Goal: Information Seeking & Learning: Learn about a topic

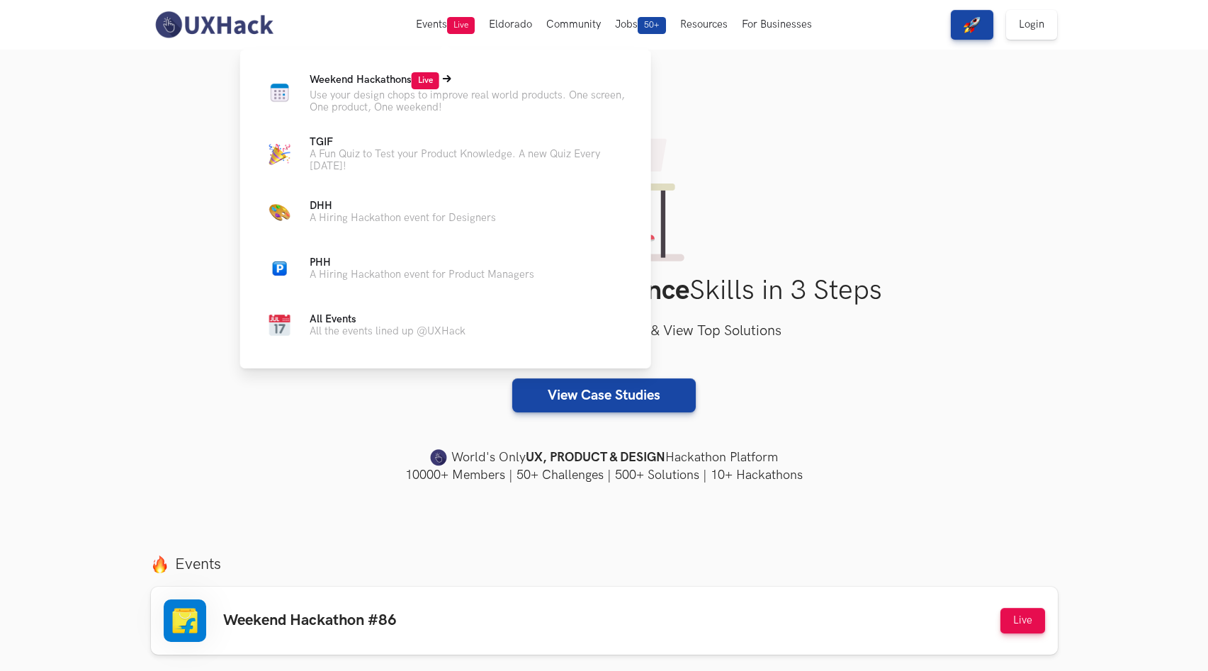
click at [368, 93] on p "Use your design chops to improve real world products. One screen, One product, …" at bounding box center [469, 101] width 319 height 24
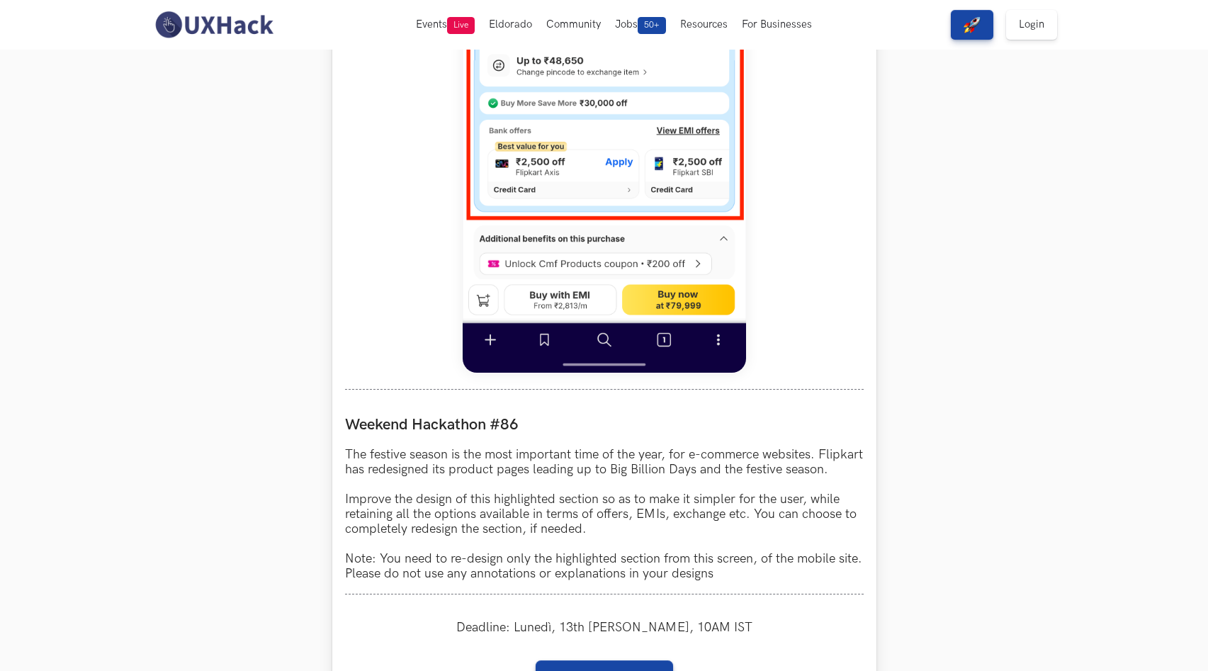
scroll to position [536, 0]
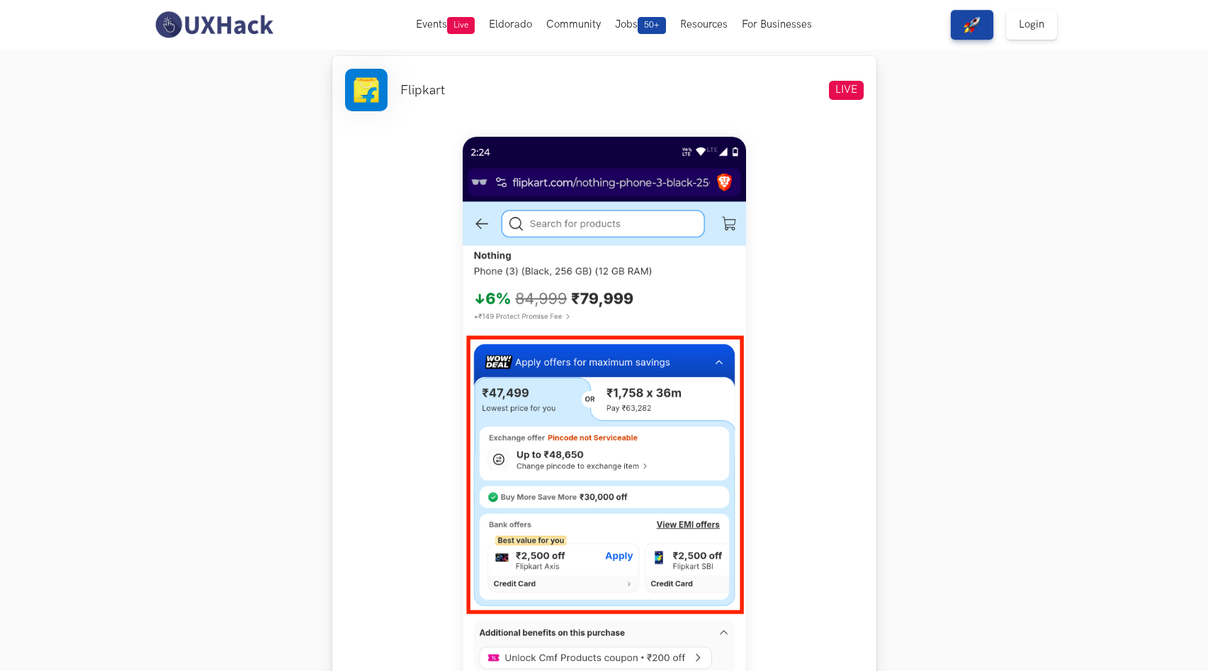
click at [421, 86] on li "Flipkart" at bounding box center [422, 90] width 45 height 15
click at [367, 90] on li at bounding box center [366, 90] width 43 height 43
click at [308, 130] on section "Weekend Hackathons One screen, one product, one weekend Use your design chops t…" at bounding box center [604, 651] width 1208 height 2274
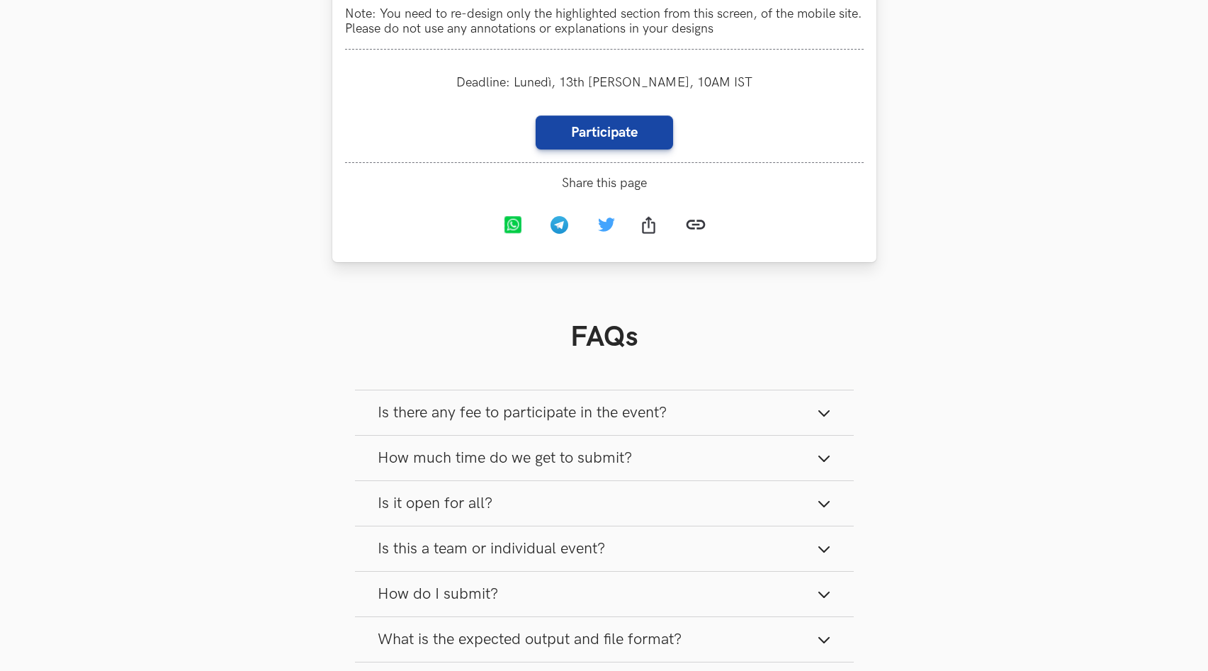
scroll to position [1661, 0]
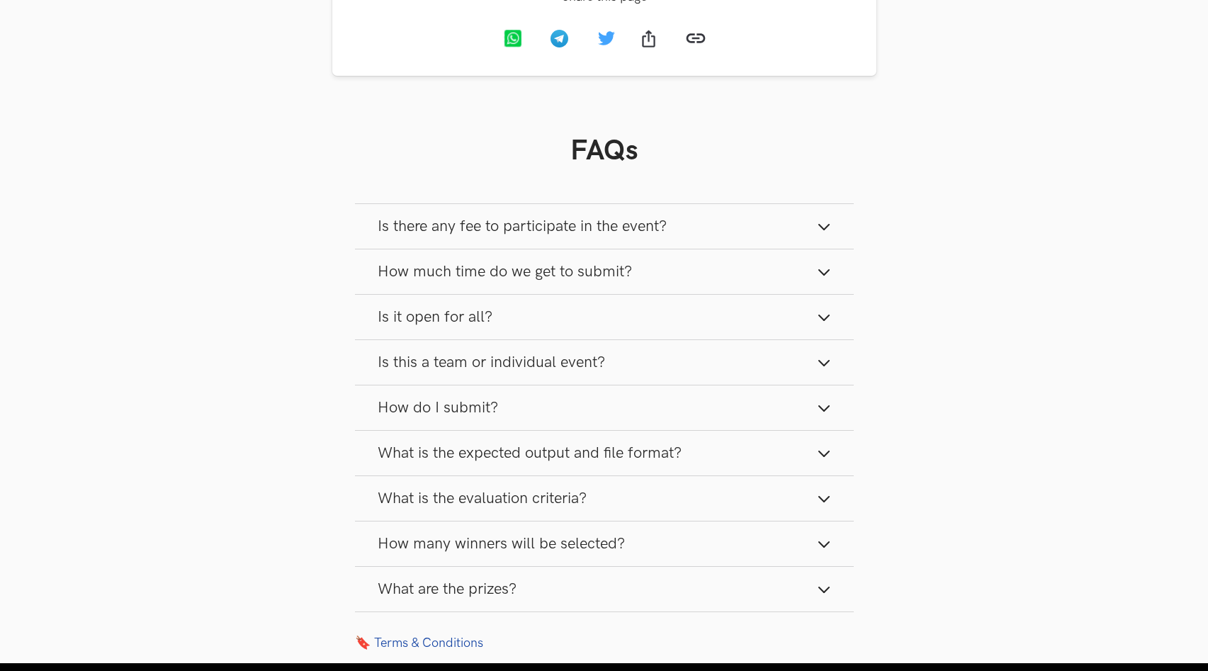
click at [557, 236] on span "Is there any fee to participate in the event?" at bounding box center [522, 226] width 289 height 19
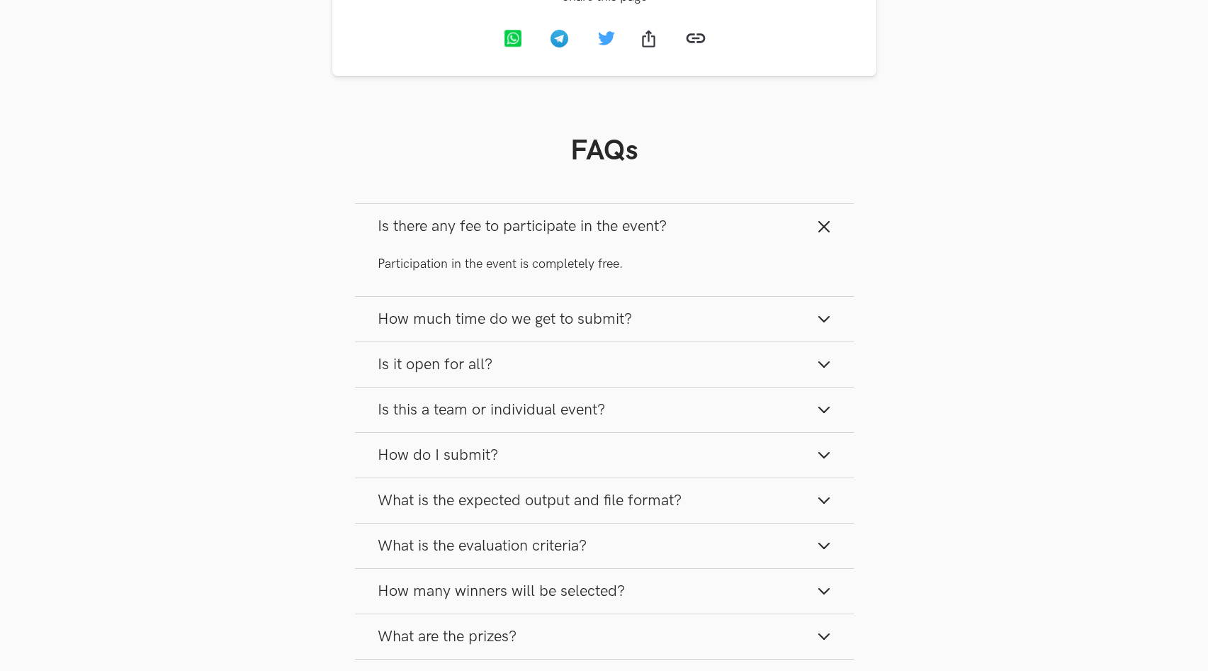
click at [565, 236] on span "Is there any fee to participate in the event?" at bounding box center [522, 226] width 289 height 19
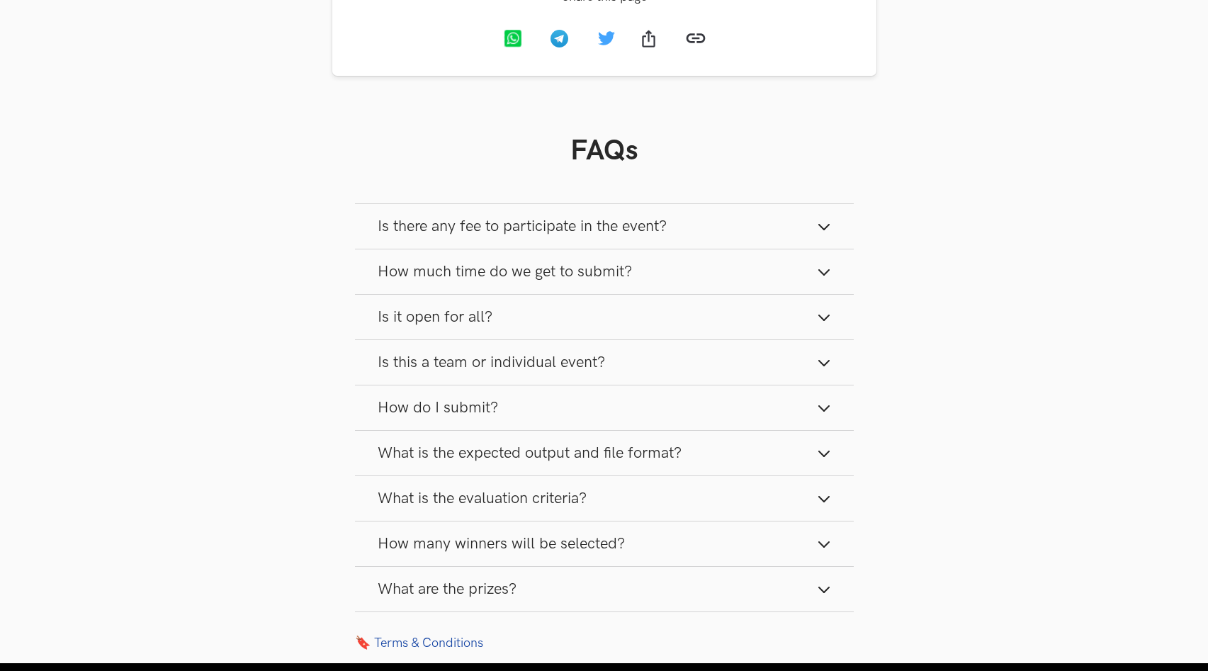
click at [541, 278] on button "How much time do we get to submit?" at bounding box center [604, 271] width 499 height 45
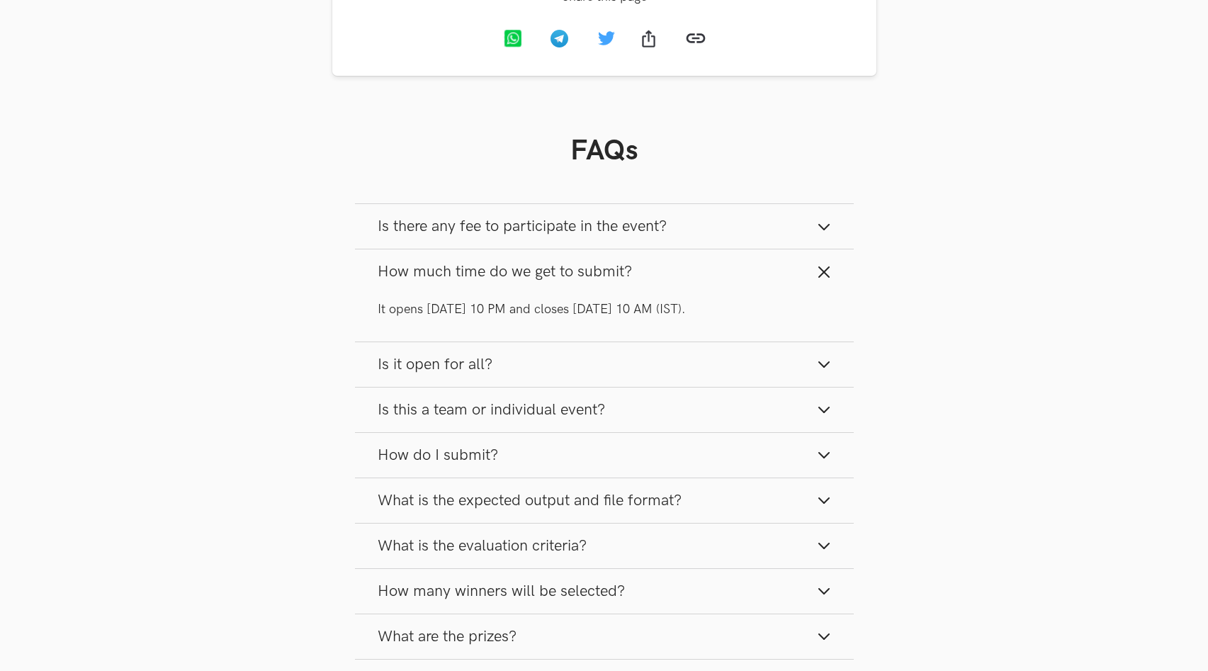
scroll to position [1669, 0]
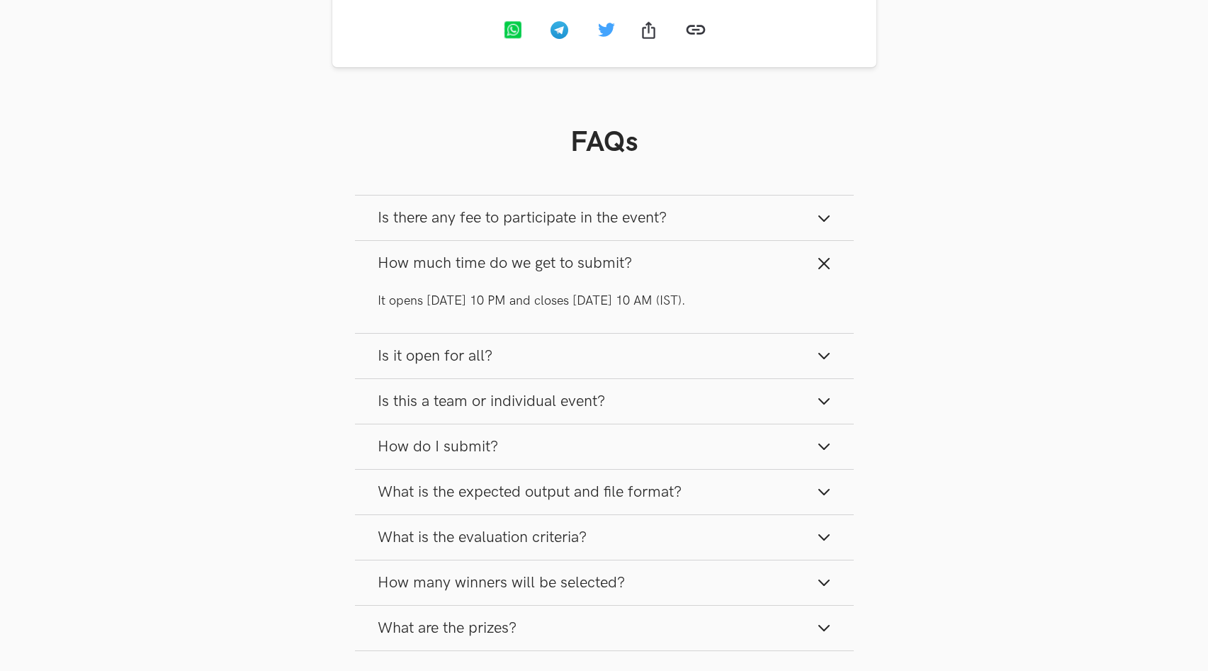
click at [436, 378] on button "Is it open for all?" at bounding box center [604, 356] width 499 height 45
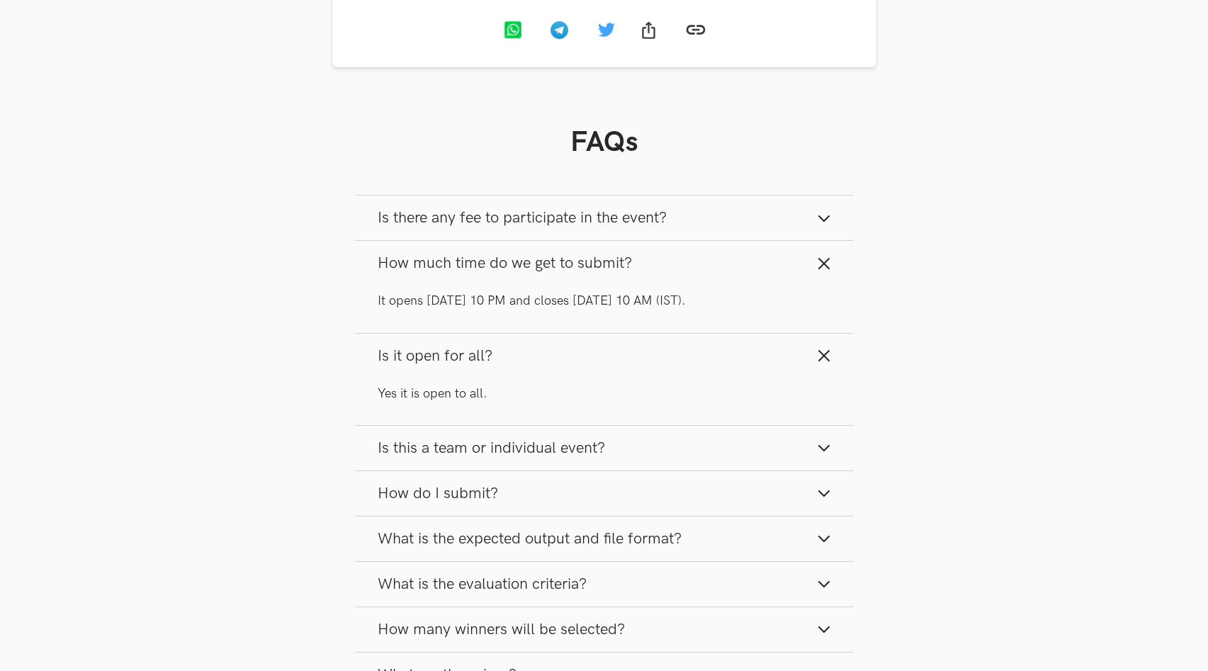
click at [436, 378] on button "Is it open for all?" at bounding box center [604, 356] width 499 height 45
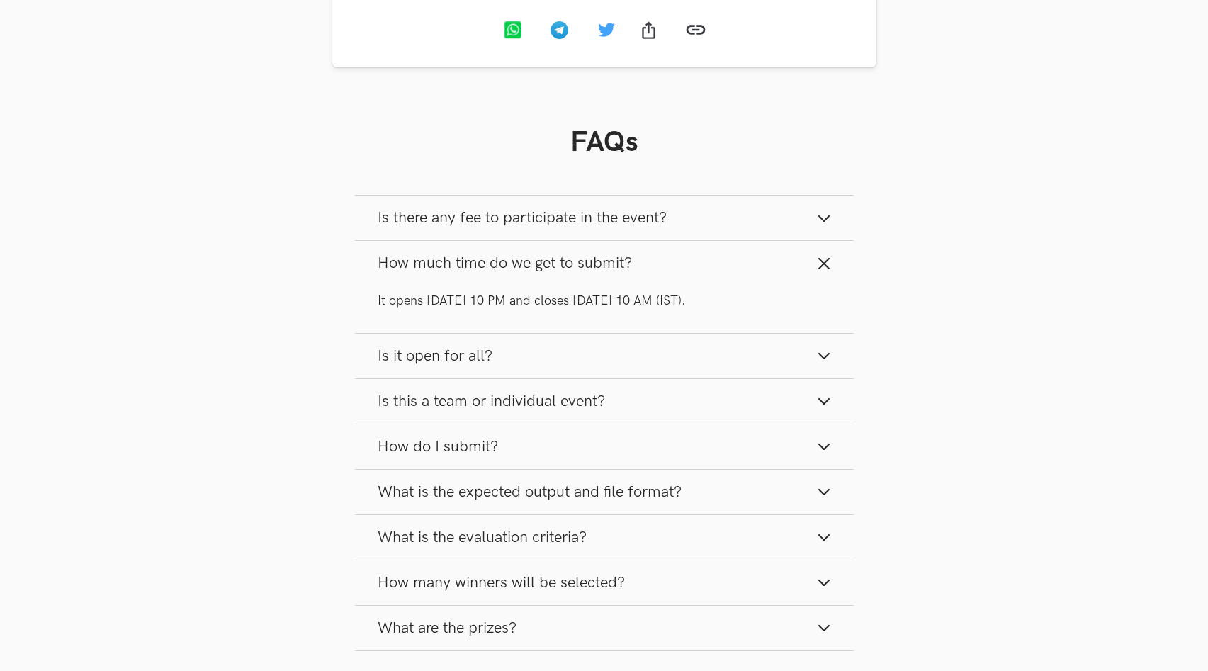
click at [439, 411] on span "Is this a team or individual event?" at bounding box center [491, 401] width 227 height 19
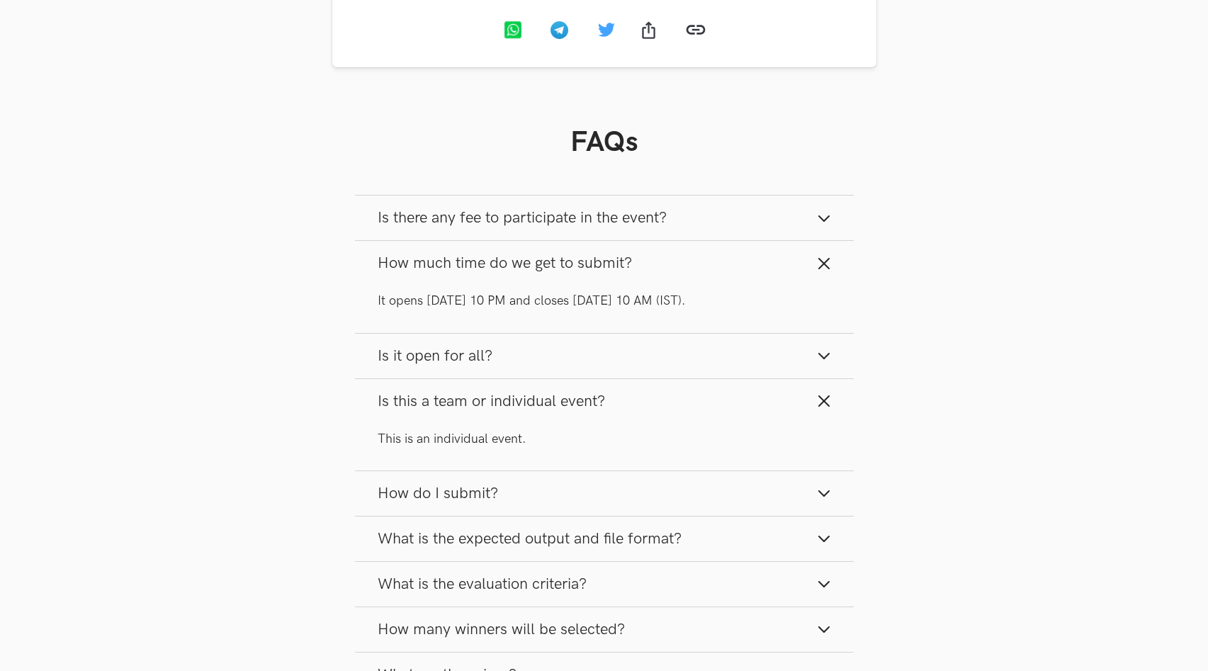
click at [439, 411] on span "Is this a team or individual event?" at bounding box center [491, 401] width 227 height 19
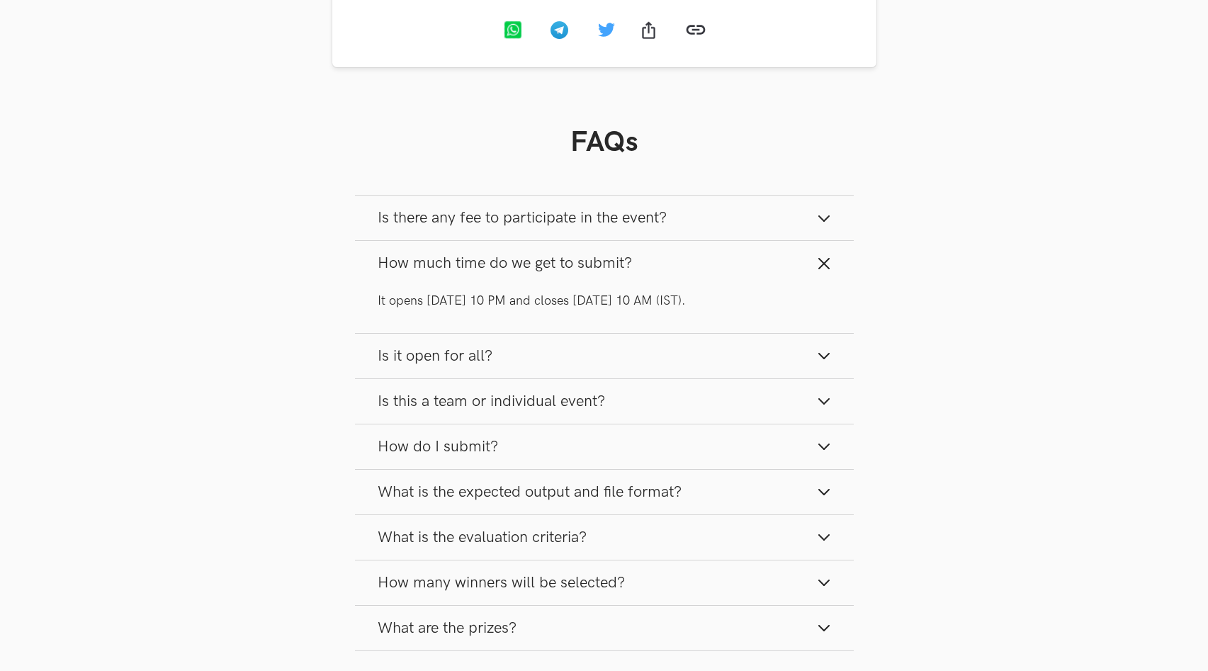
click at [439, 449] on button "How do I submit?" at bounding box center [604, 446] width 499 height 45
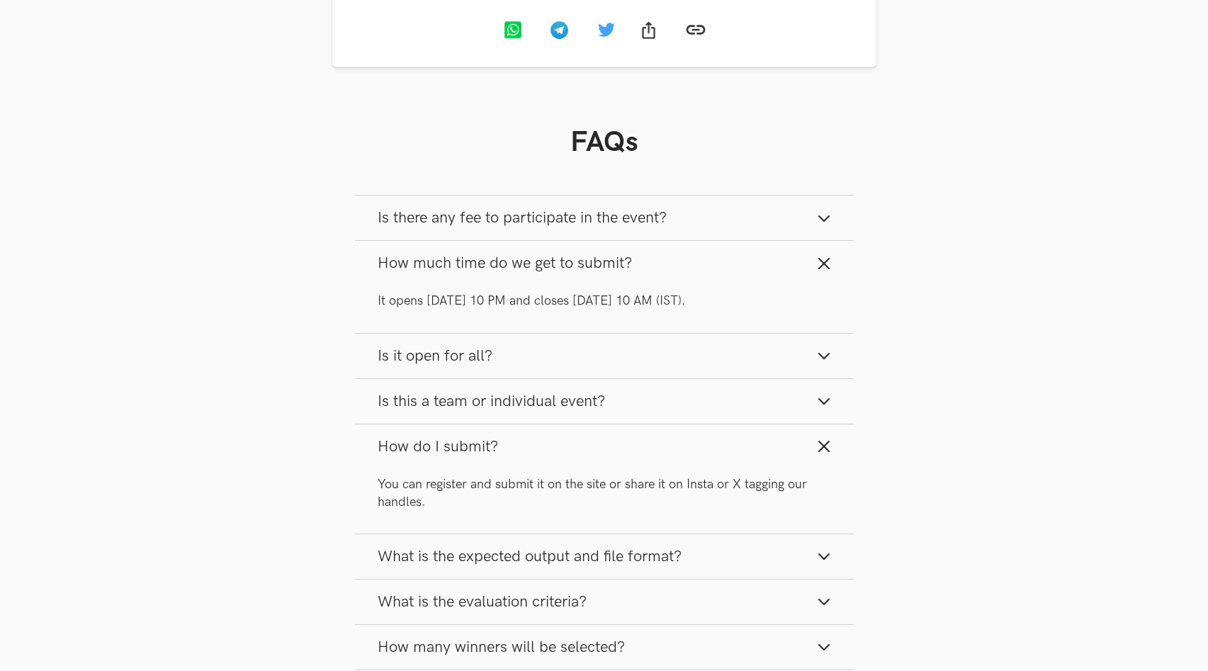
click at [446, 454] on span "How do I submit?" at bounding box center [438, 446] width 120 height 19
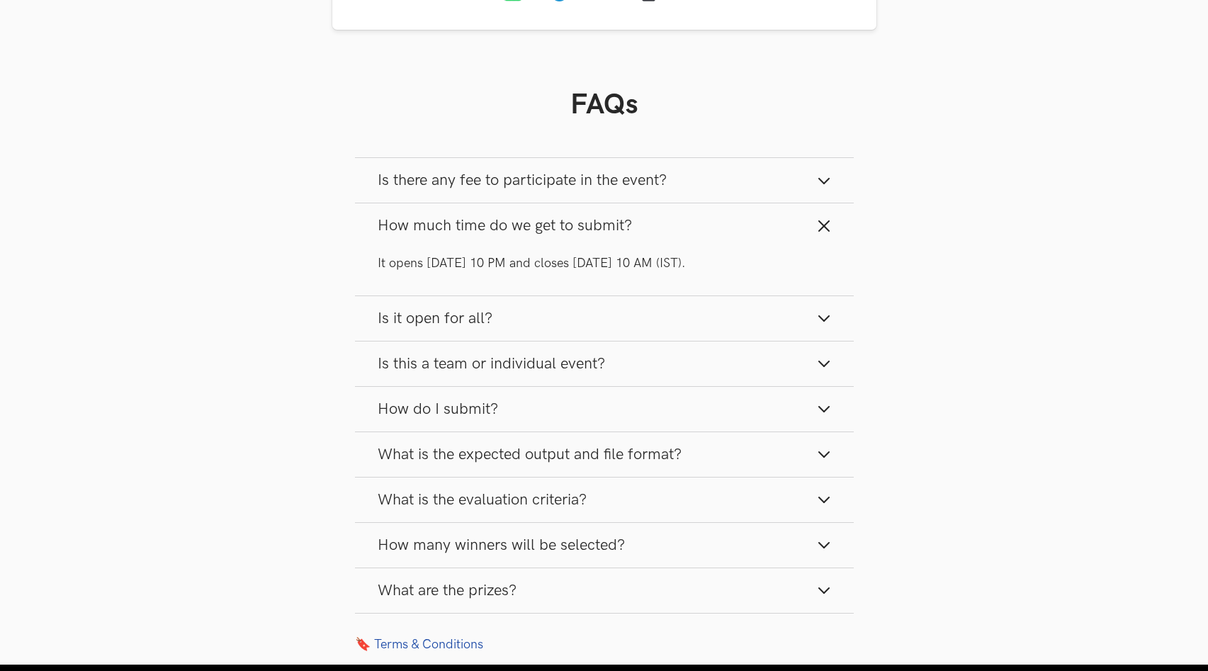
scroll to position [1739, 0]
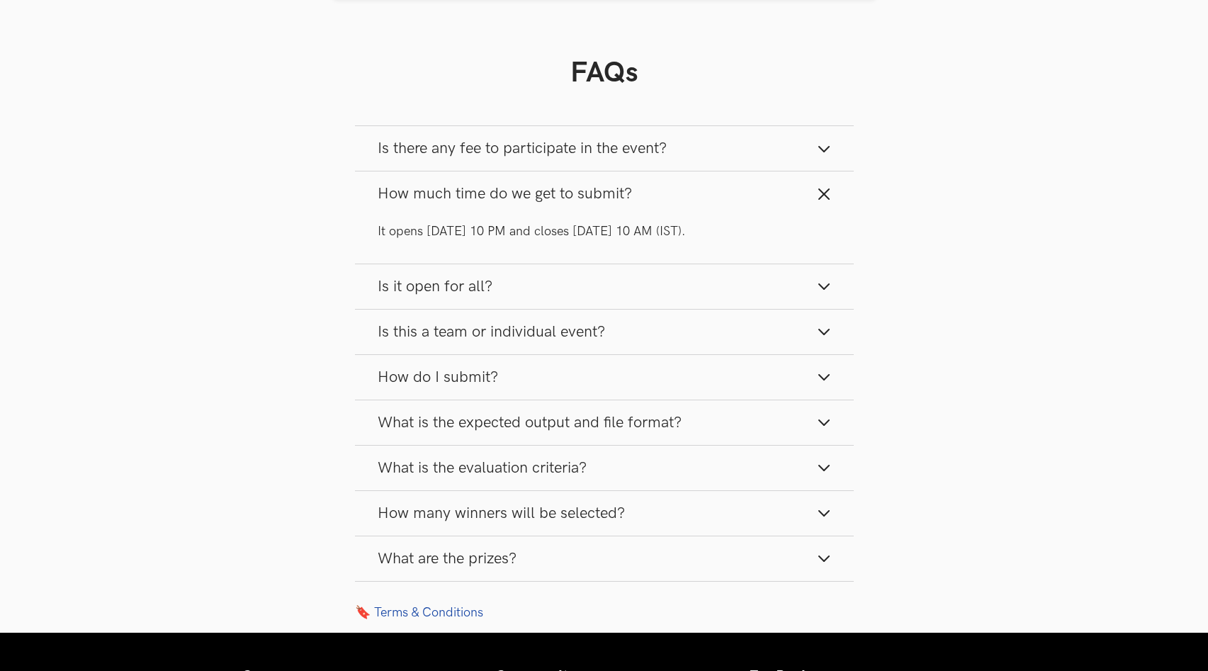
click at [439, 432] on span "What is the expected output and file format?" at bounding box center [530, 422] width 304 height 19
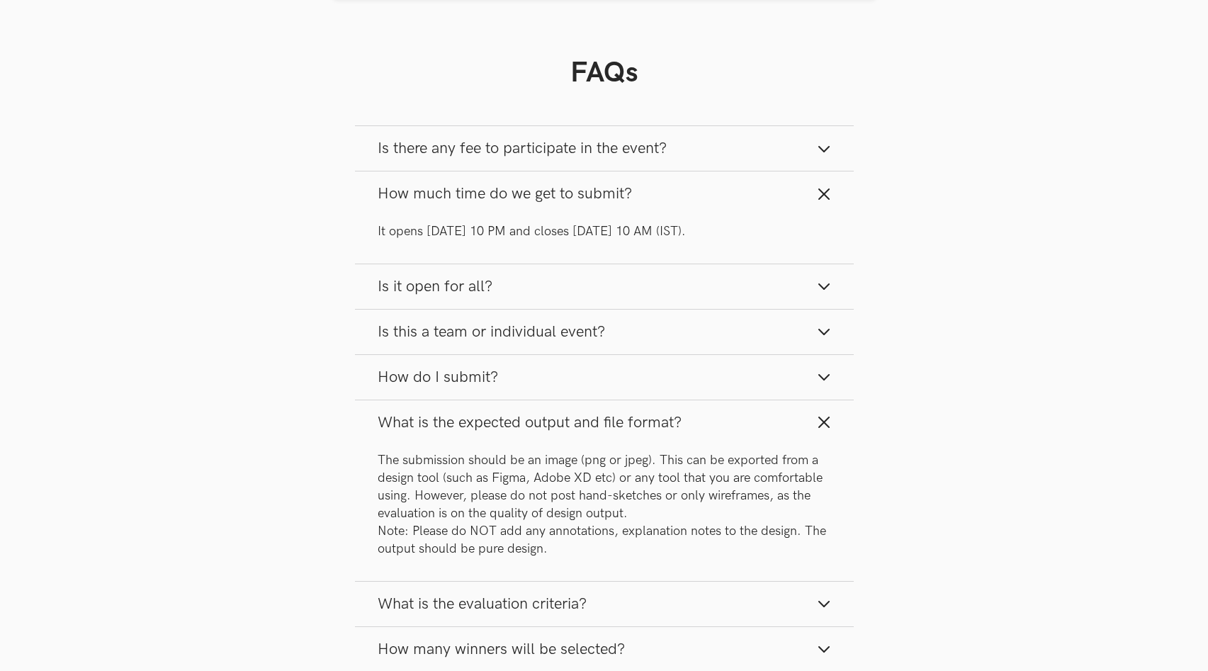
click at [439, 432] on span "What is the expected output and file format?" at bounding box center [530, 422] width 304 height 19
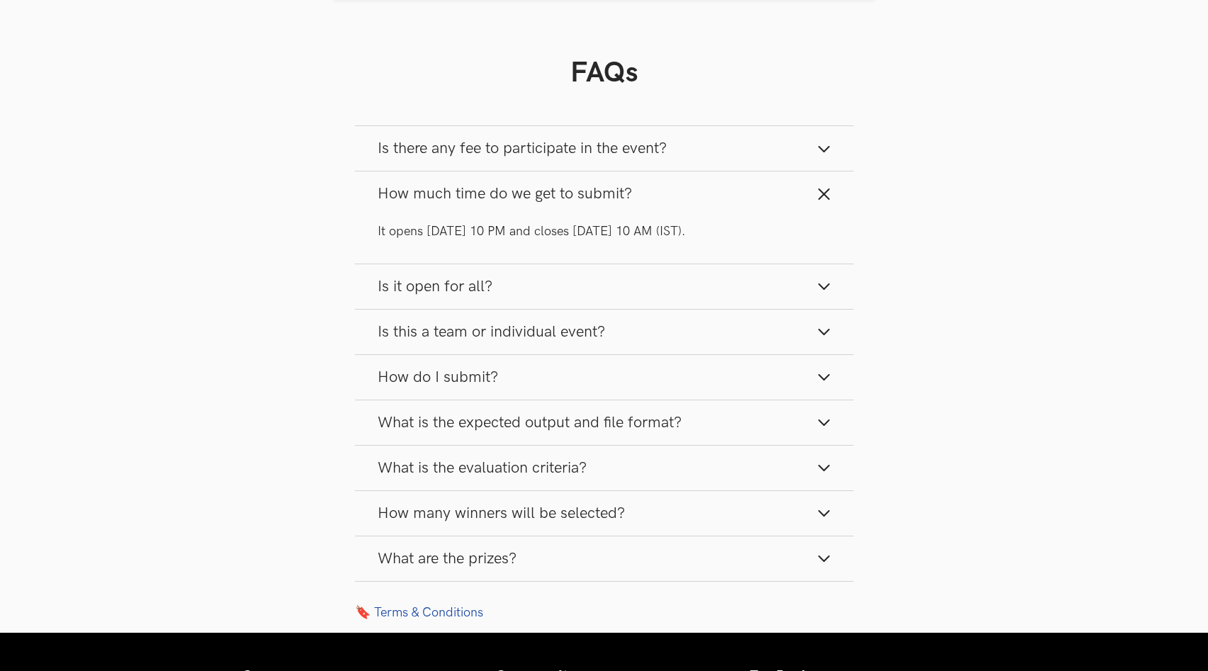
click at [439, 432] on span "What is the expected output and file format?" at bounding box center [530, 422] width 304 height 19
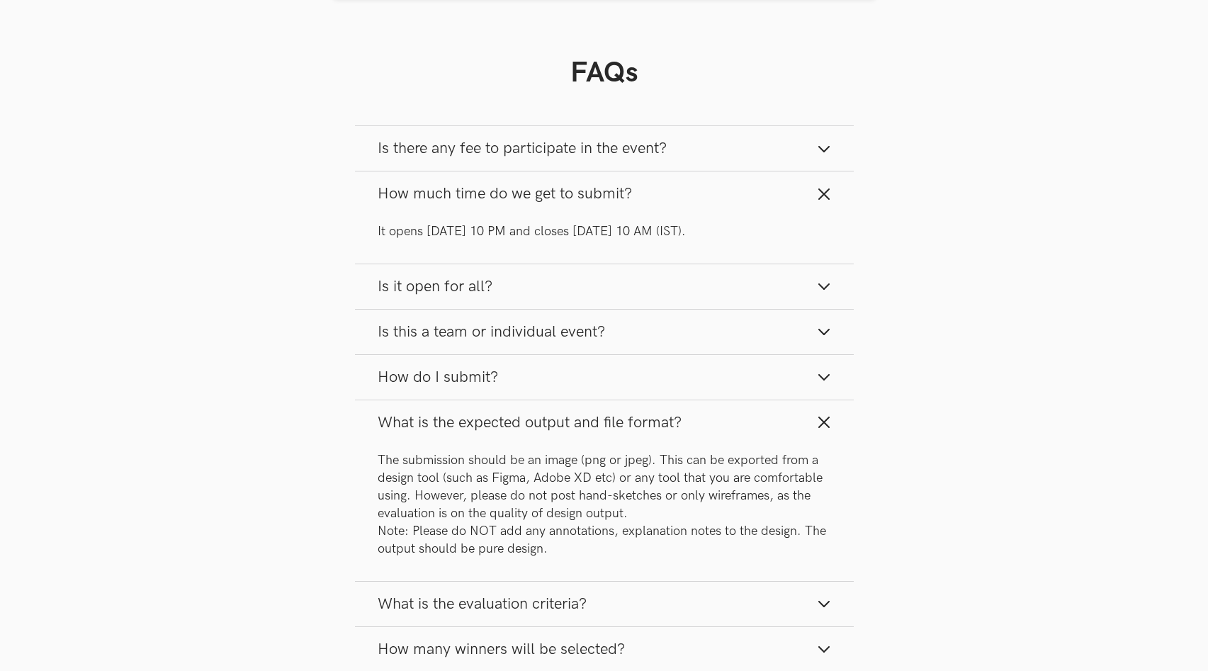
click at [468, 445] on button "What is the expected output and file format?" at bounding box center [604, 422] width 499 height 45
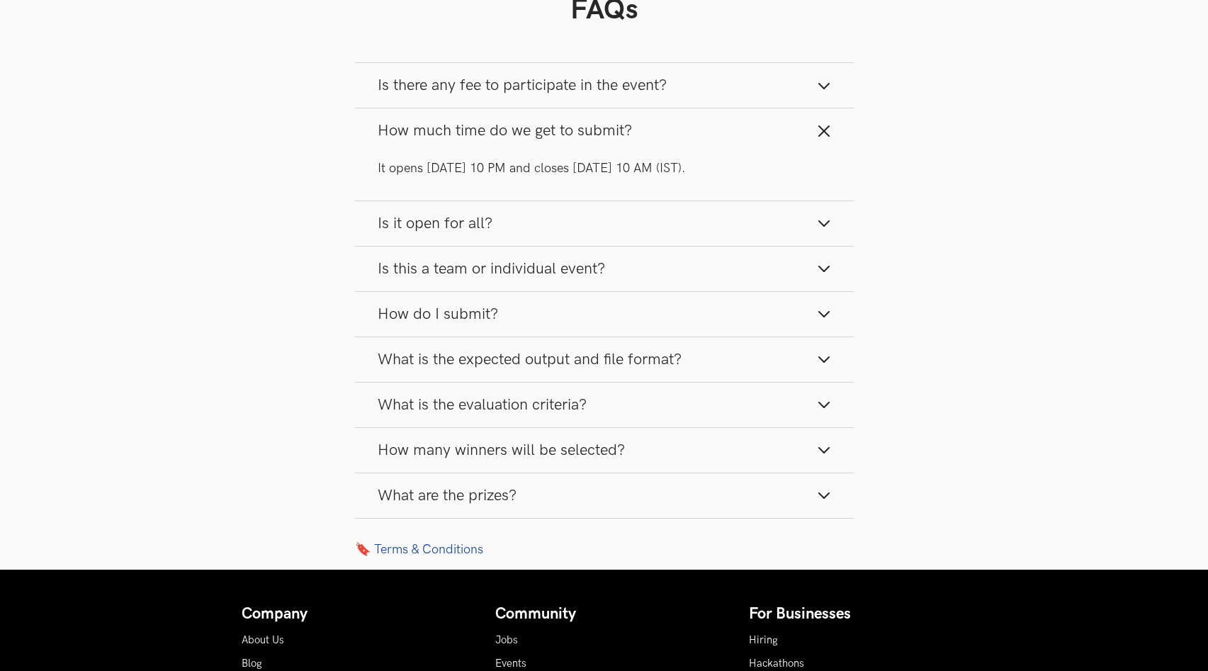
scroll to position [1856, 0]
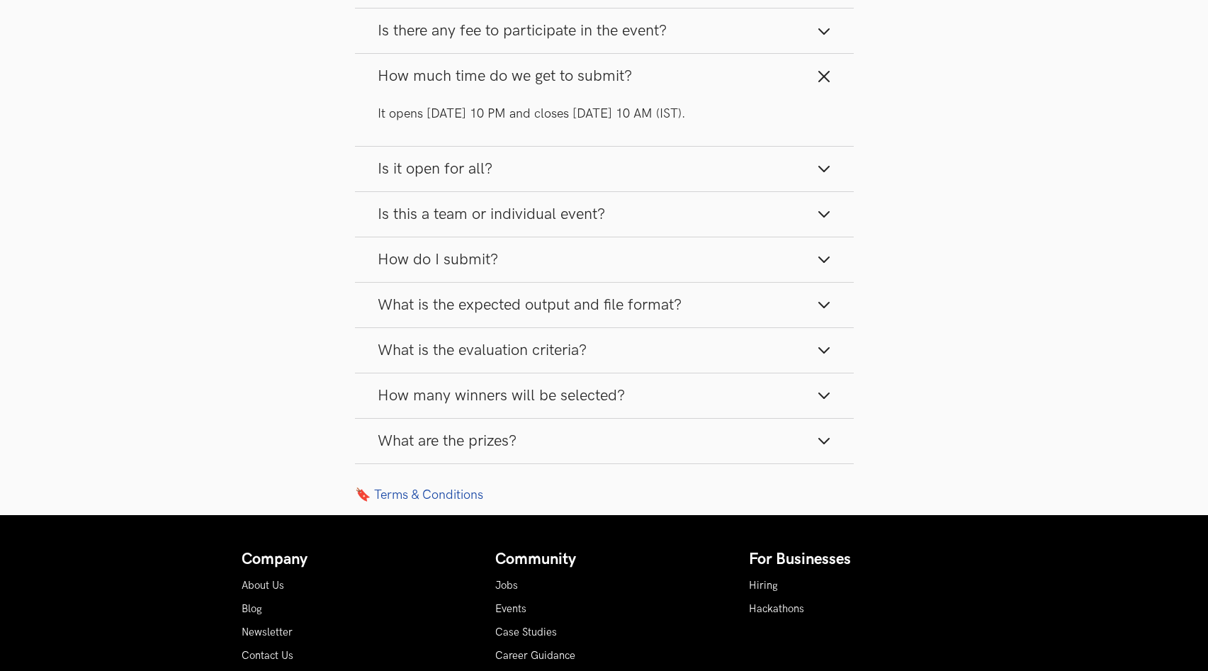
click at [482, 360] on span "What is the evaluation criteria?" at bounding box center [482, 350] width 209 height 19
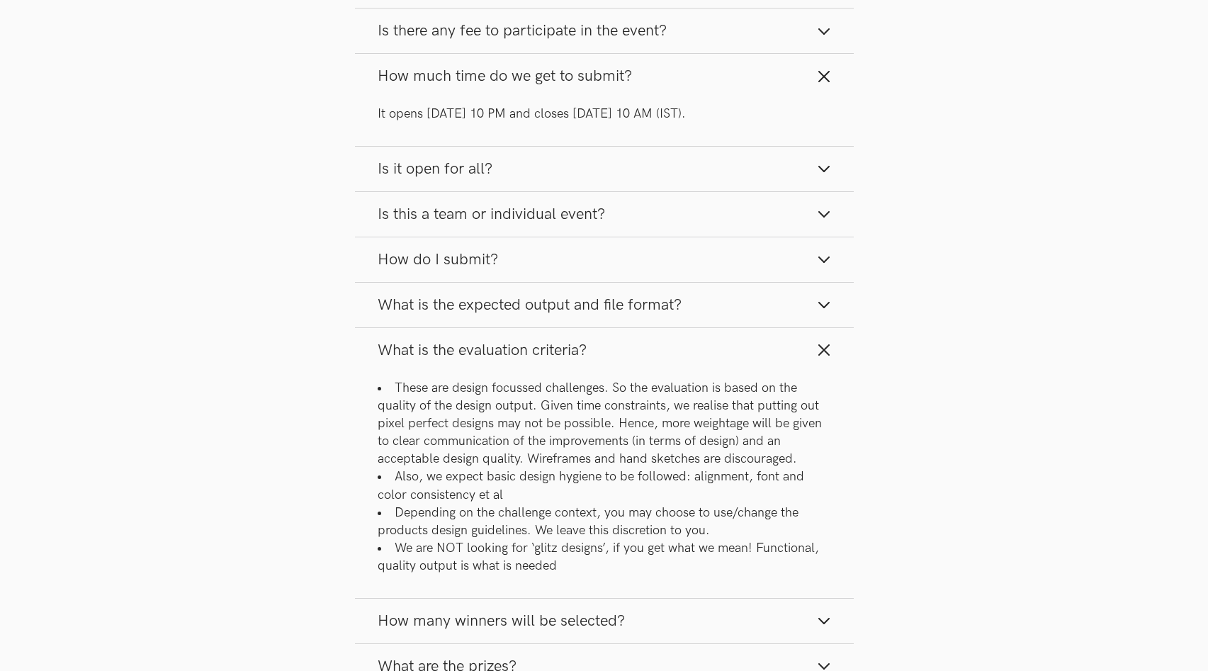
click at [482, 360] on span "What is the evaluation criteria?" at bounding box center [482, 350] width 209 height 19
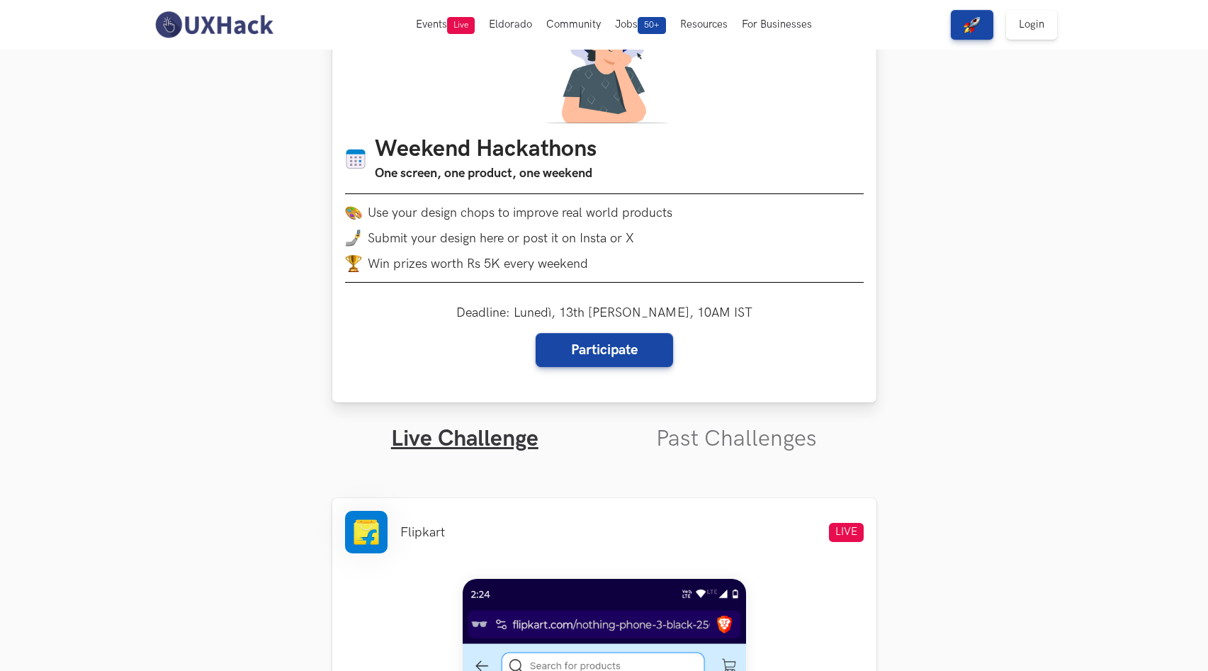
scroll to position [0, 0]
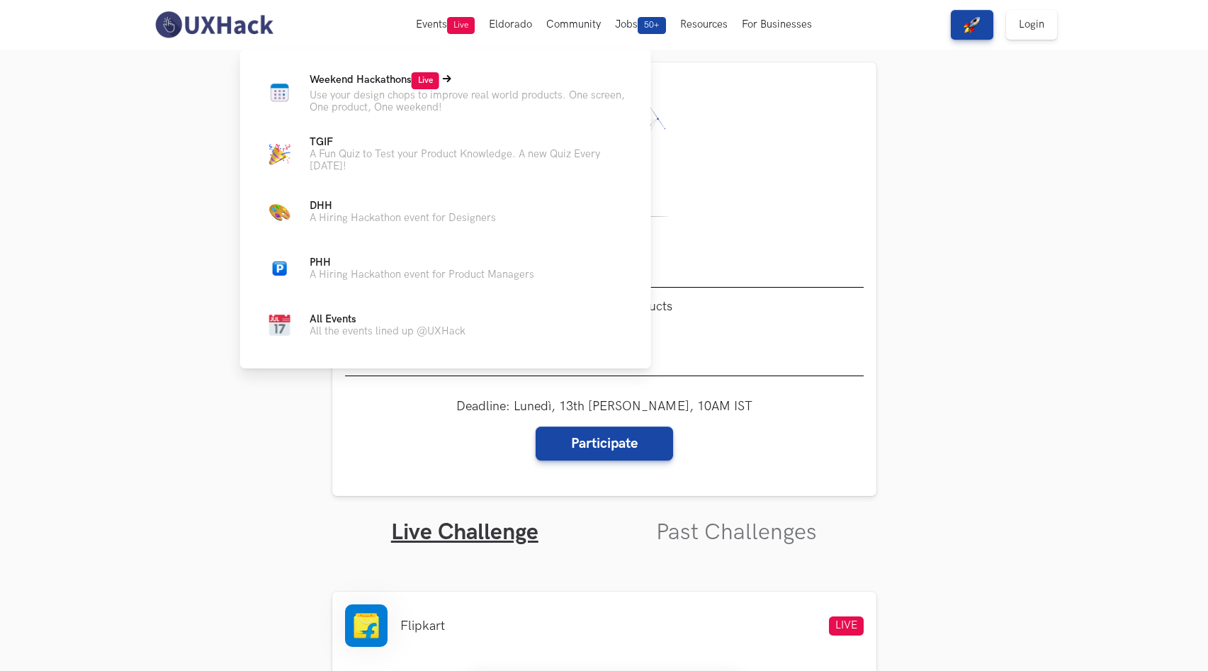
click at [357, 98] on p "Use your design chops to improve real world products. One screen, One product, …" at bounding box center [469, 101] width 319 height 24
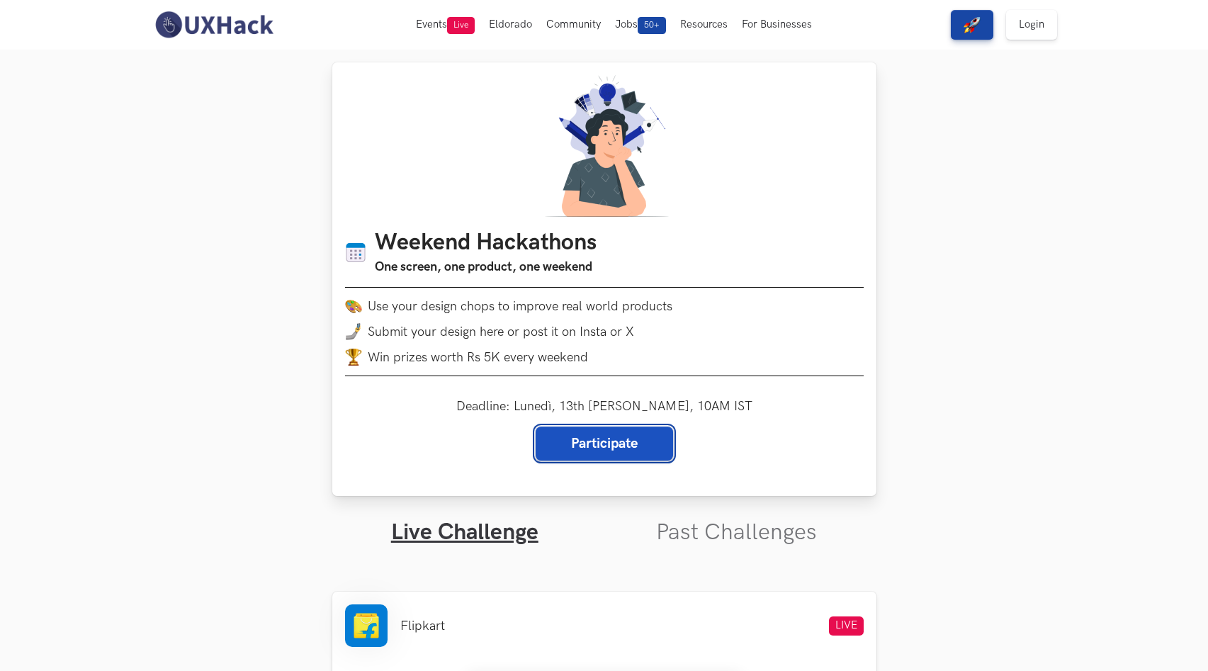
click at [605, 444] on link "Participate" at bounding box center [604, 444] width 137 height 34
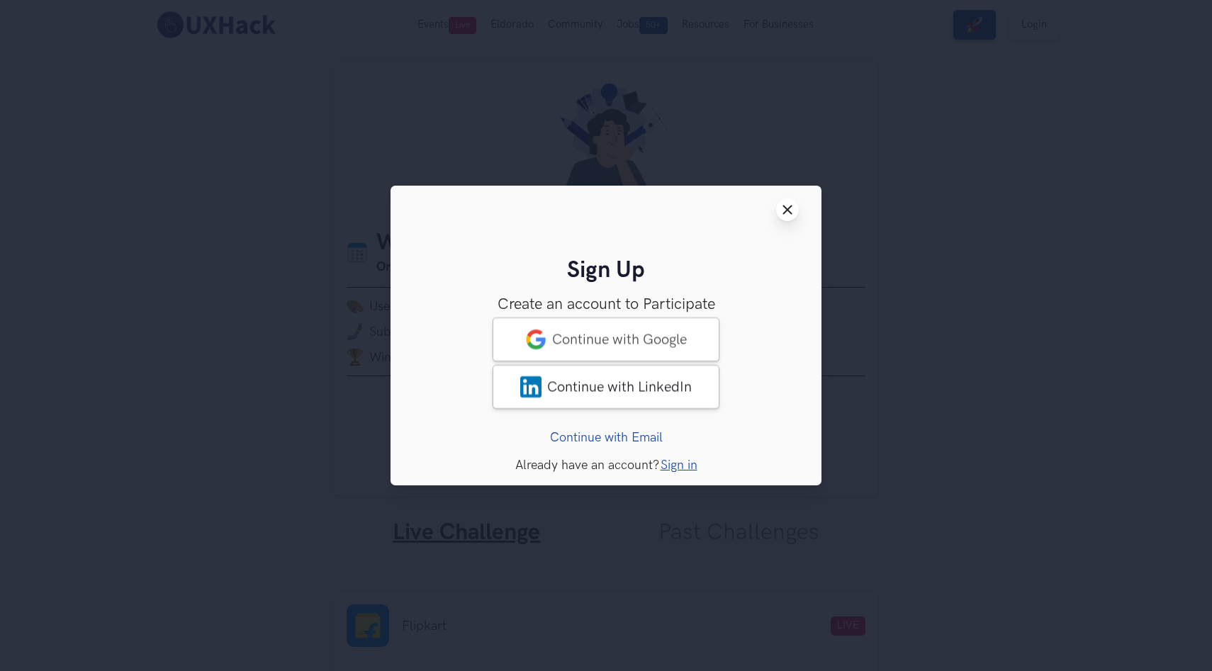
click at [786, 213] on icon "Close modal window" at bounding box center [786, 209] width 11 height 11
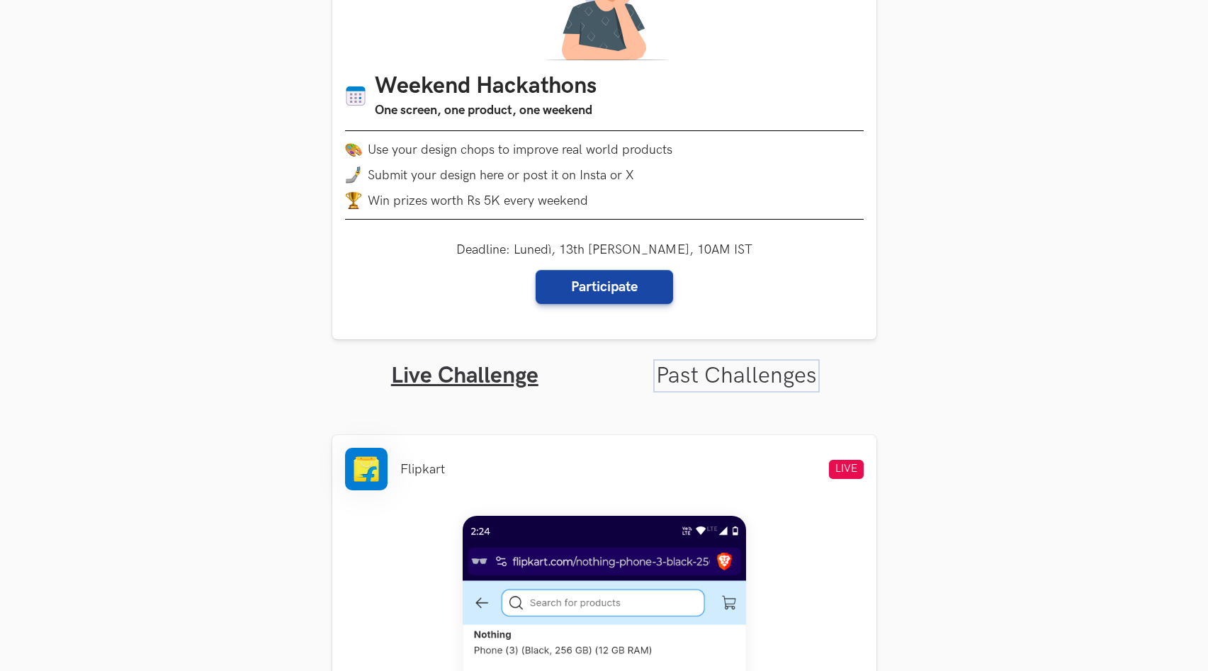
click at [728, 388] on link "Past Challenges" at bounding box center [736, 376] width 161 height 28
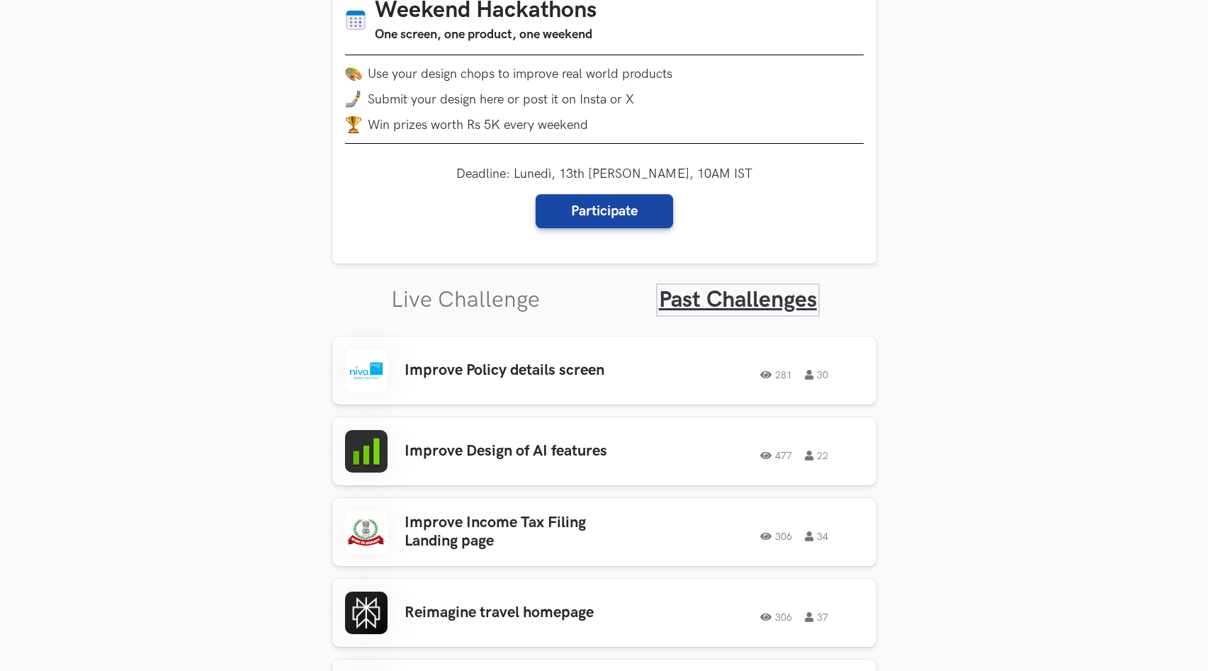
scroll to position [332, 0]
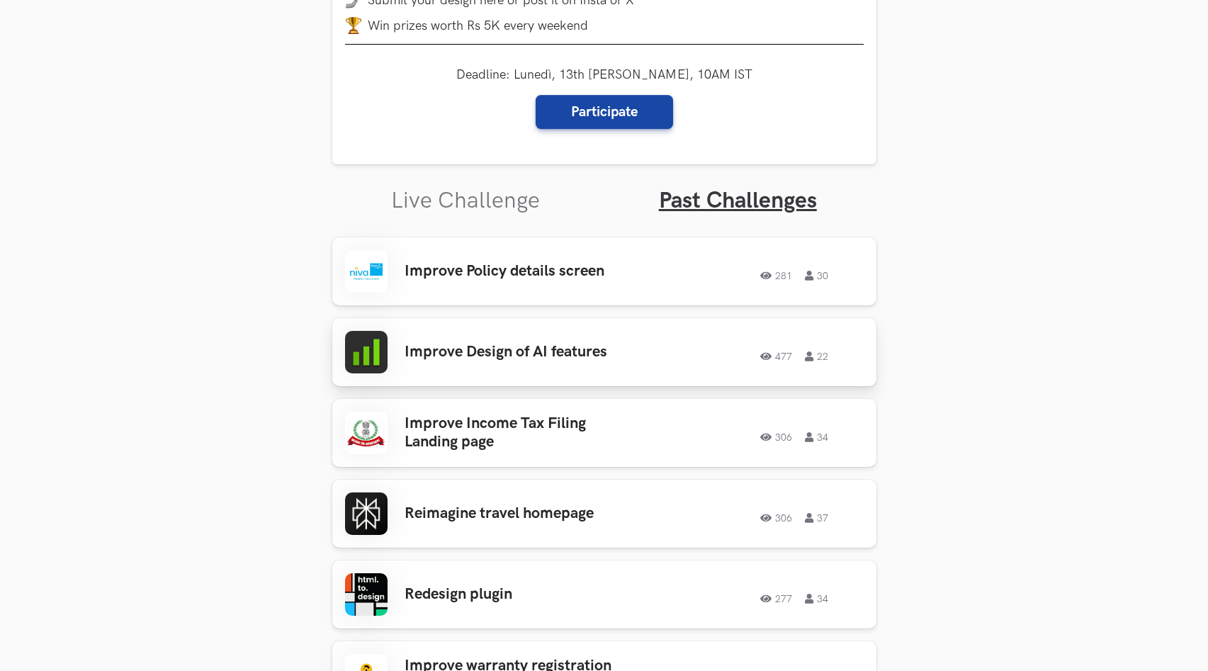
click at [492, 366] on div "Improve Design of AI features 477 22 477 22" at bounding box center [604, 352] width 519 height 43
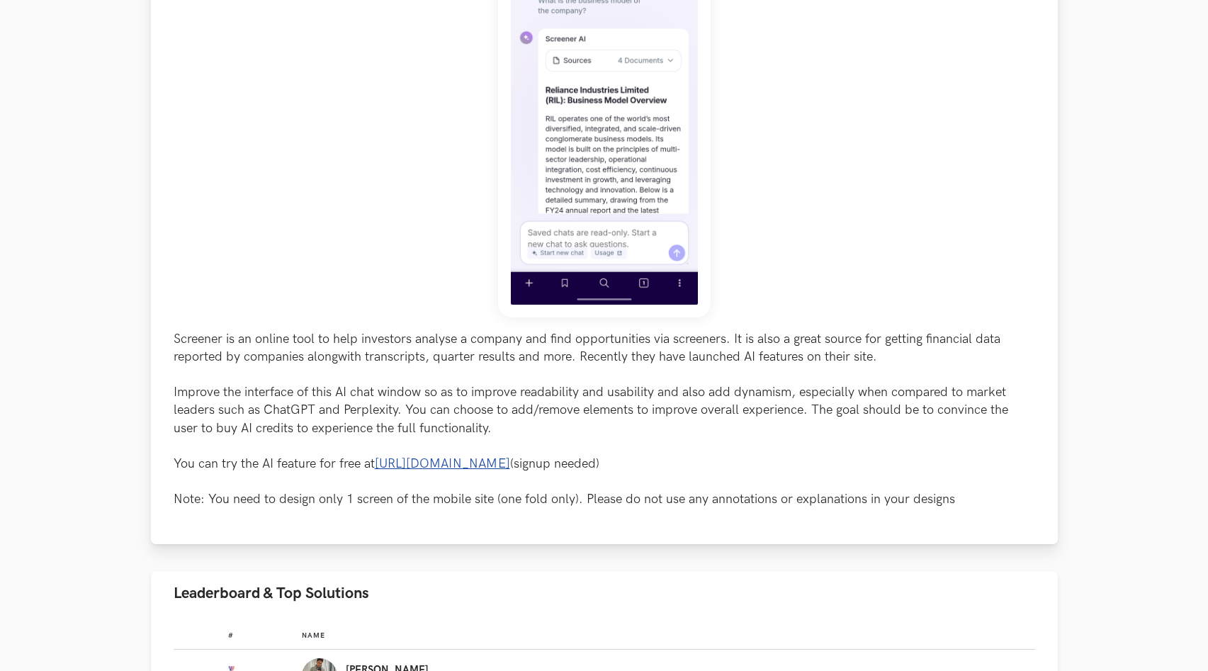
scroll to position [544, 0]
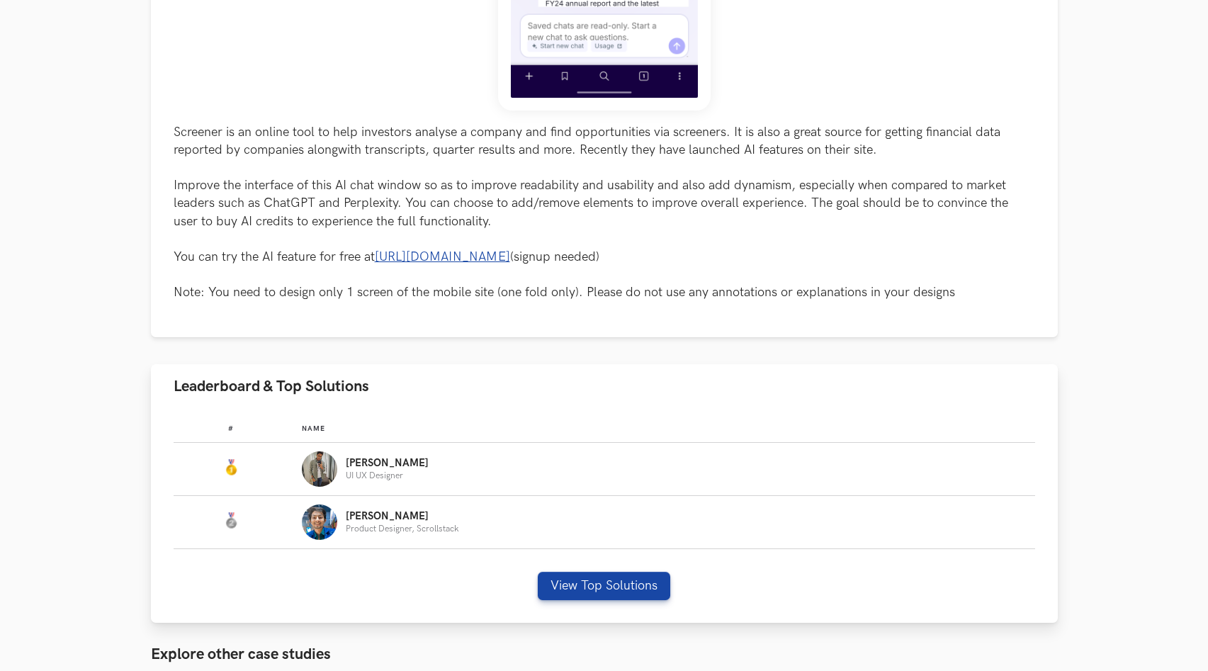
click at [324, 484] on img "Leaderboard" at bounding box center [319, 468] width 35 height 35
click at [584, 590] on button "View Top Solutions" at bounding box center [604, 586] width 132 height 28
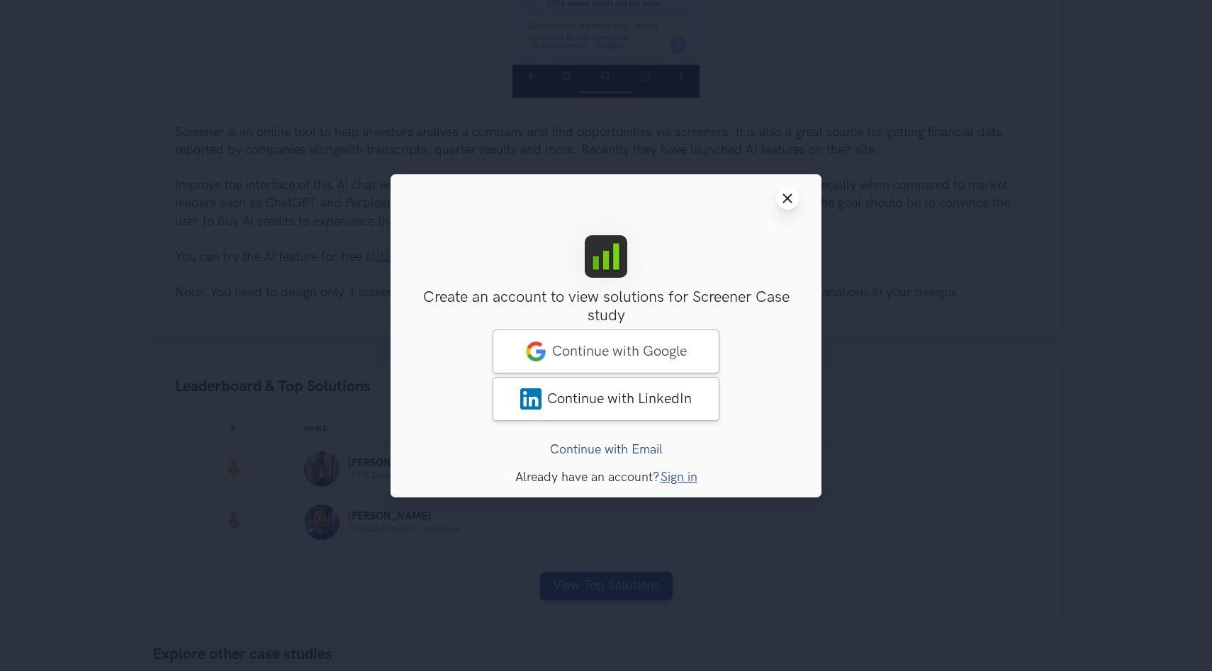
click at [793, 201] on button "Close modal window" at bounding box center [787, 198] width 23 height 23
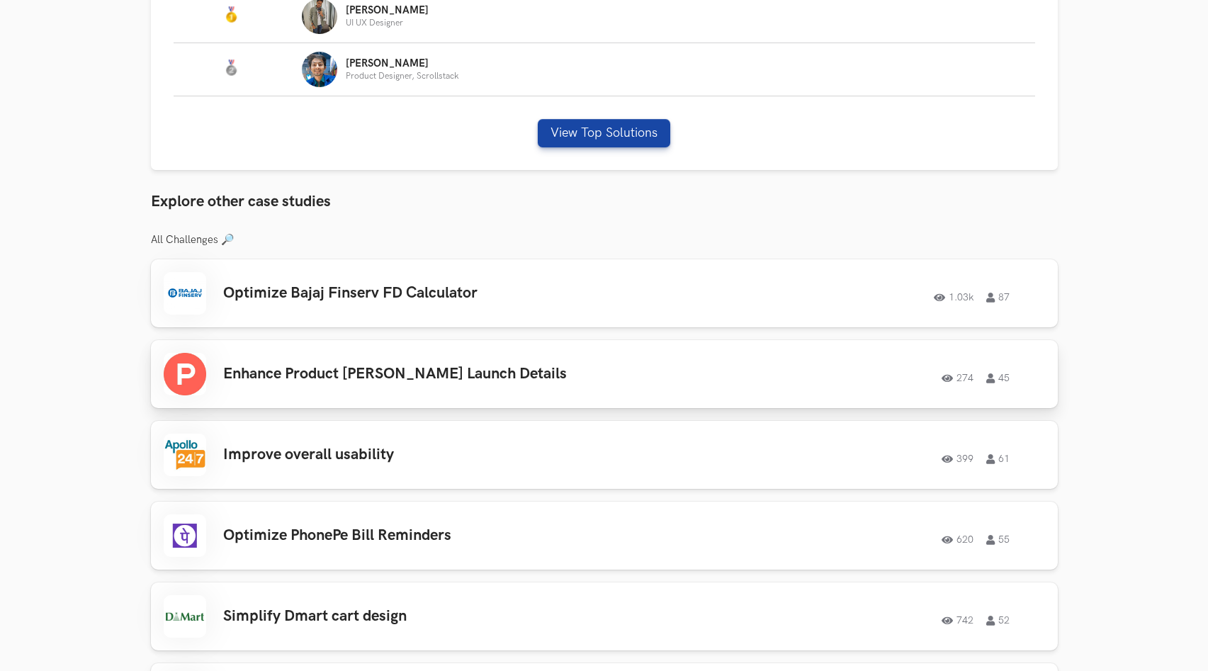
scroll to position [662, 0]
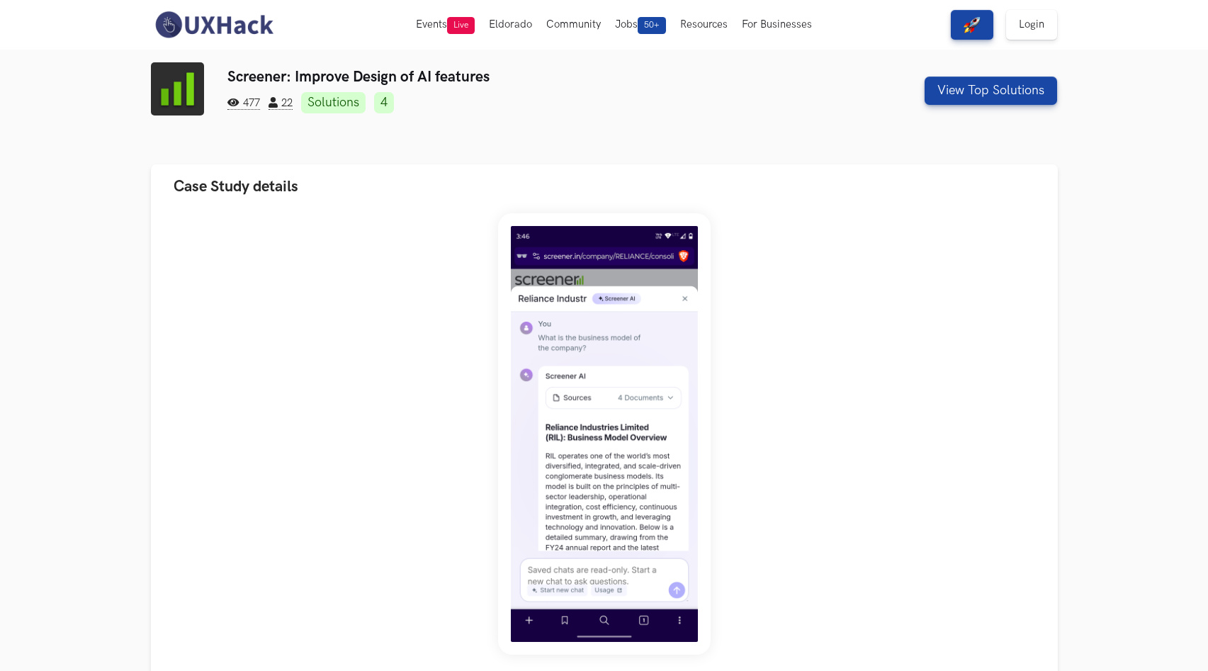
click at [162, 22] on img at bounding box center [214, 25] width 126 height 30
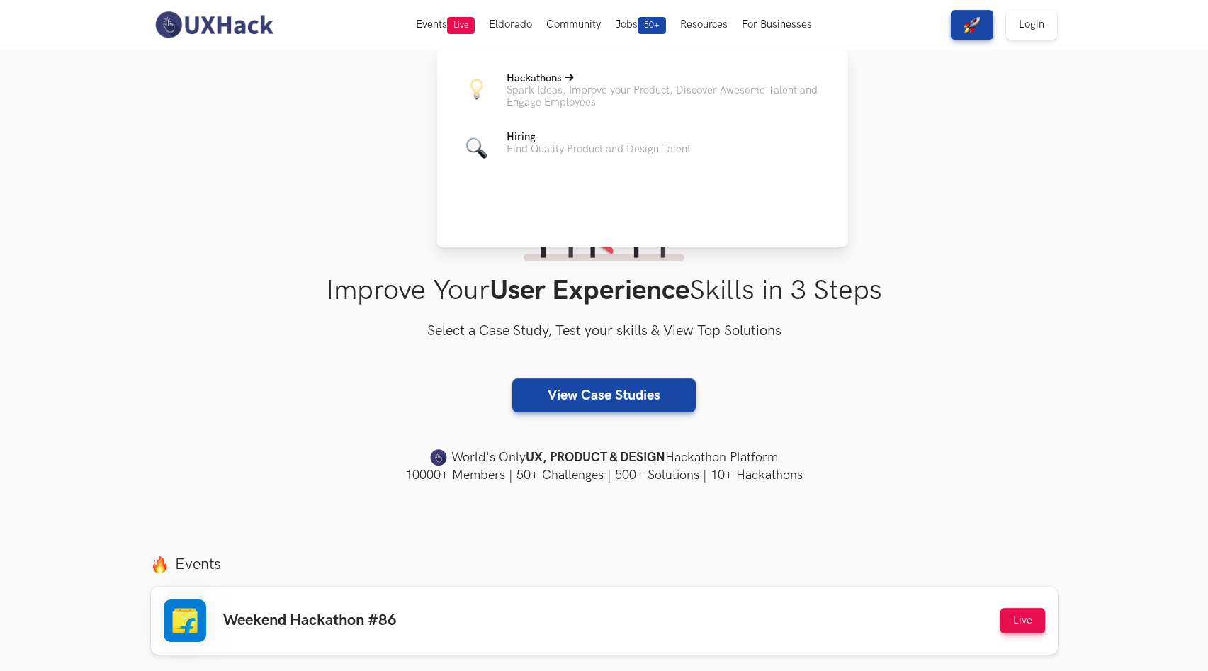
click at [747, 83] on p "Hackathons" at bounding box center [666, 78] width 319 height 12
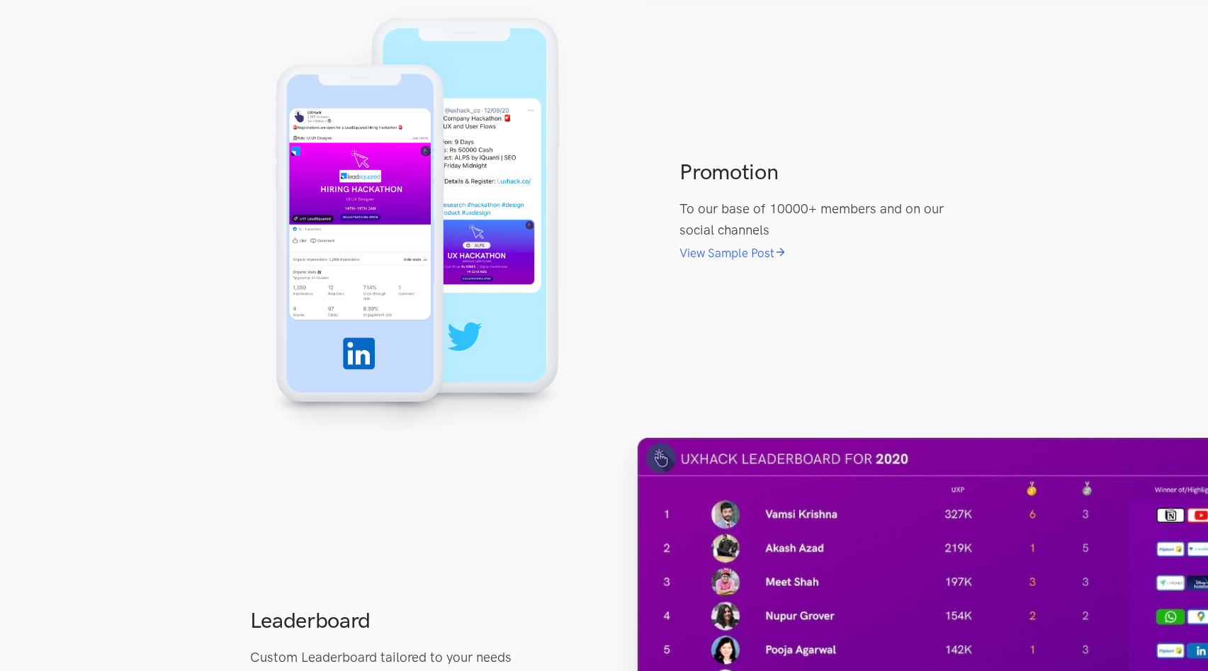
scroll to position [2762, 0]
